Goal: Answer question/provide support

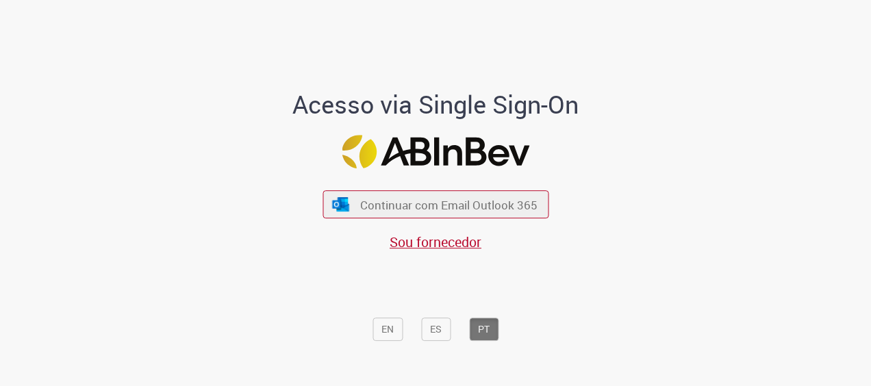
drag, startPoint x: 442, startPoint y: 213, endPoint x: 400, endPoint y: 114, distance: 107.3
click at [442, 213] on button "Continuar com Email Outlook 365" at bounding box center [435, 204] width 226 height 28
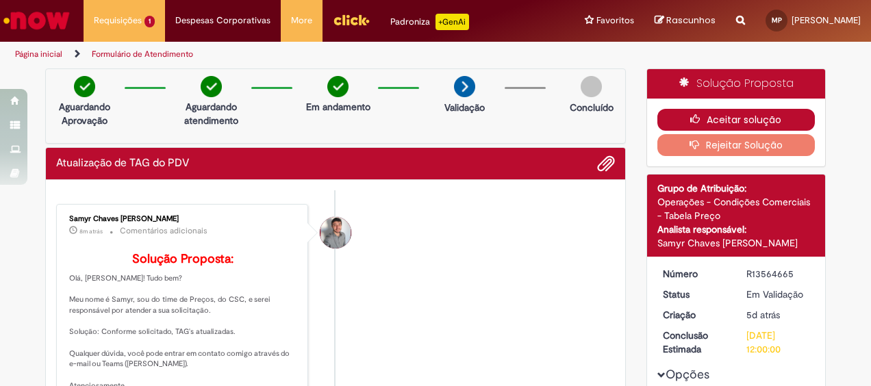
click at [678, 114] on button "Aceitar solução" at bounding box center [736, 120] width 158 height 22
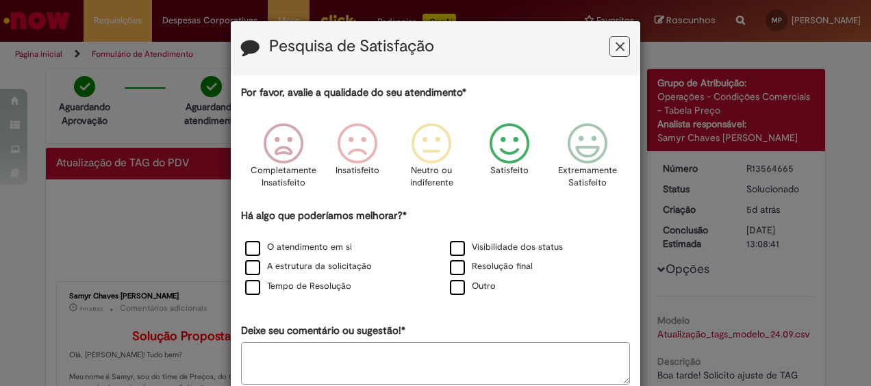
click at [496, 142] on icon "Feedback" at bounding box center [509, 143] width 51 height 41
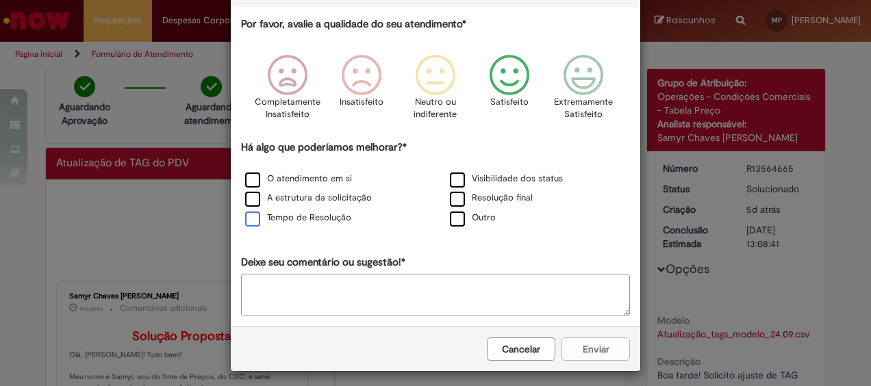
scroll to position [68, 0]
click at [245, 216] on label "Tempo de Resolução" at bounding box center [298, 218] width 106 height 13
click at [451, 196] on label "Resolução final" at bounding box center [491, 198] width 83 height 13
click at [245, 175] on label "O atendimento em si" at bounding box center [298, 179] width 107 height 13
click at [578, 351] on button "Enviar" at bounding box center [595, 349] width 68 height 23
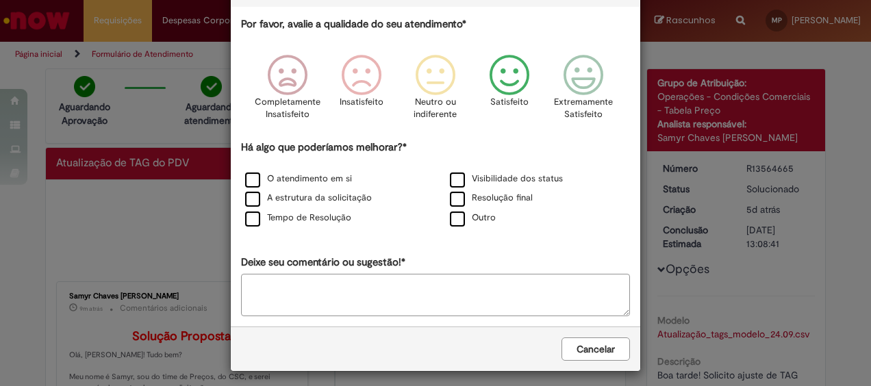
scroll to position [0, 0]
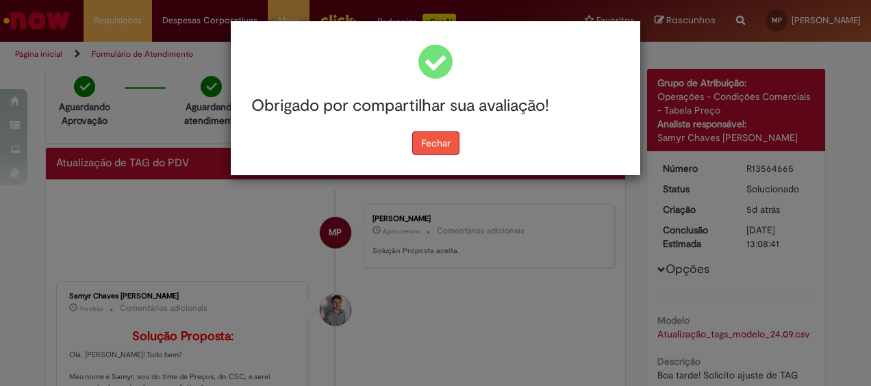
click at [424, 144] on button "Fechar" at bounding box center [435, 142] width 47 height 23
